Goal: Check status: Check status

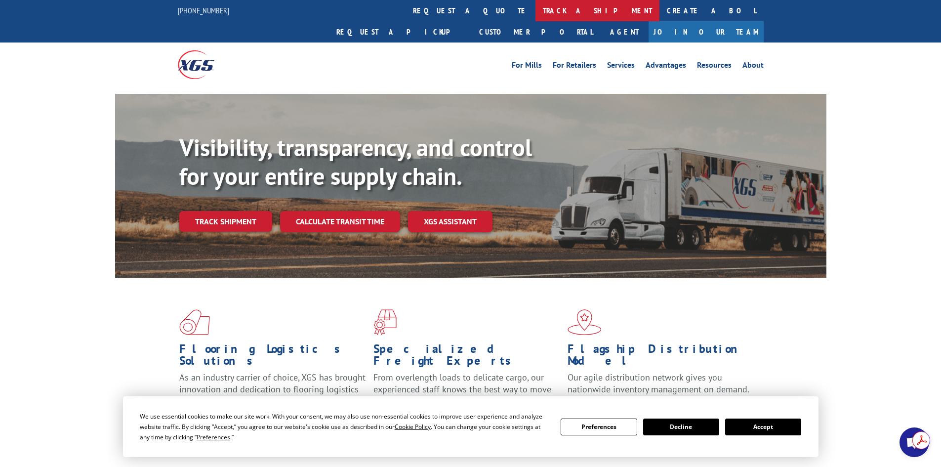
drag, startPoint x: 0, startPoint y: 0, endPoint x: 457, endPoint y: 4, distance: 457.1
click at [536, 4] on link "track a shipment" at bounding box center [598, 10] width 124 height 21
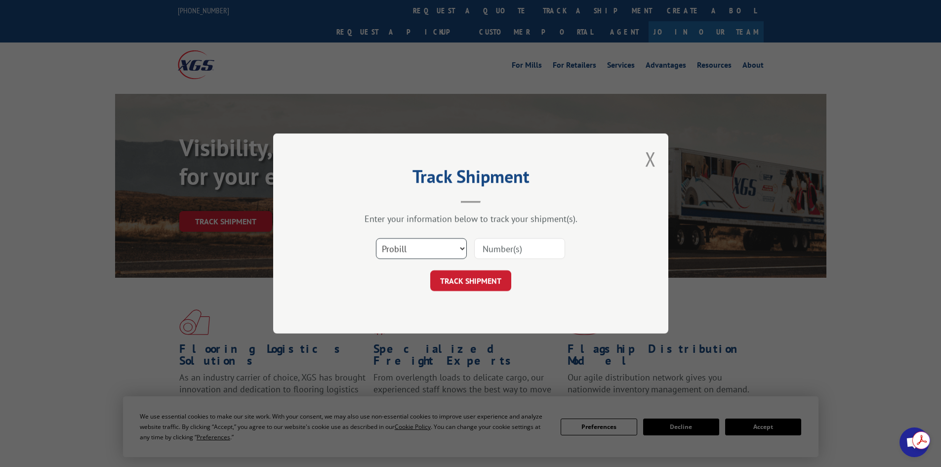
click at [448, 250] on select "Select category... Probill BOL PO" at bounding box center [421, 248] width 91 height 21
select select "po"
click at [376, 238] on select "Select category... Probill BOL PO" at bounding box center [421, 248] width 91 height 21
click at [495, 253] on input at bounding box center [519, 248] width 91 height 21
paste input "35536767"
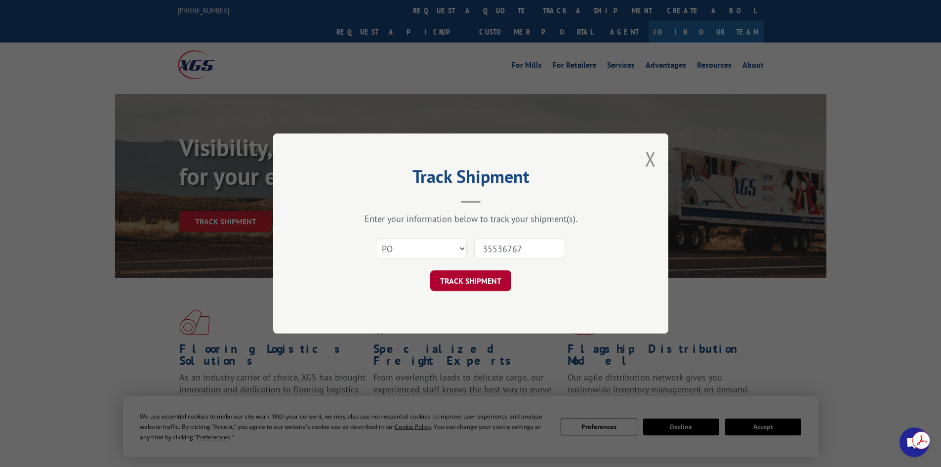
type input "35536767"
click at [482, 275] on button "TRACK SHIPMENT" at bounding box center [470, 280] width 81 height 21
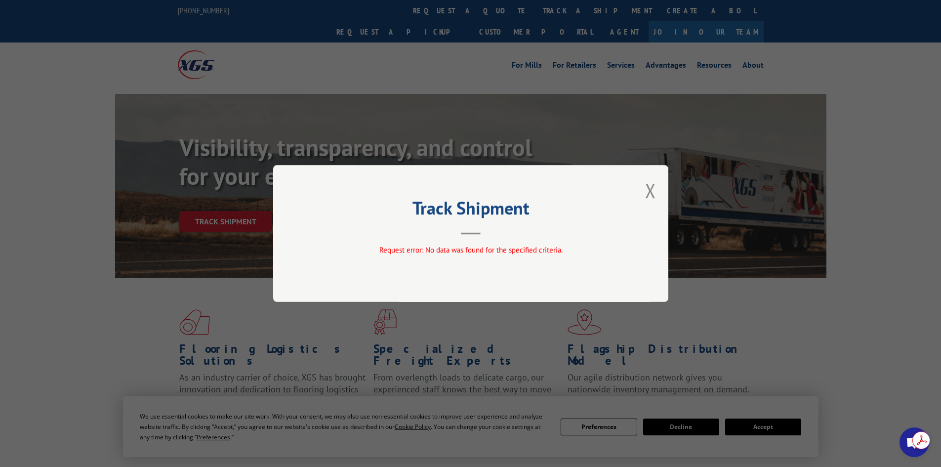
click at [644, 186] on div "Track Shipment Request error: No data was found for the specified criteria." at bounding box center [470, 233] width 395 height 137
click at [651, 189] on button "Close modal" at bounding box center [650, 190] width 11 height 26
